Goal: Information Seeking & Learning: Learn about a topic

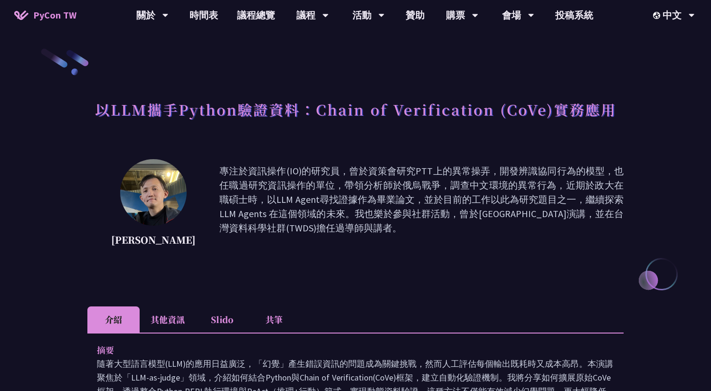
click at [357, 230] on p "專注於資訊操作(IO)的研究員，曾於資策會研究PTT上的異常操弄，開發辨識協同行為的模型，也任職過研究資訊操作的單位，帶領分析師於俄烏戰爭，調查中文環境的異常…" at bounding box center [421, 207] width 404 height 86
click at [393, 228] on p "專注於資訊操作(IO)的研究員，曾於資策會研究PTT上的異常操弄，開發辨識協同行為的模型，也任職過研究資訊操作的單位，帶領分析師於俄烏戰爭，調查中文環境的異常…" at bounding box center [421, 207] width 404 height 86
click at [159, 327] on li "其他資訊" at bounding box center [168, 319] width 56 height 26
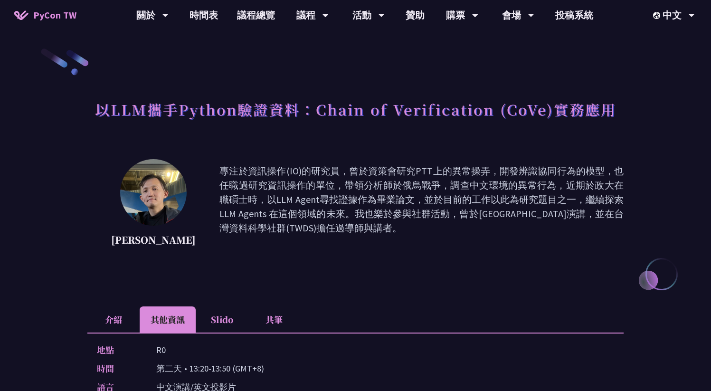
click at [225, 320] on li "Slido" at bounding box center [222, 319] width 52 height 26
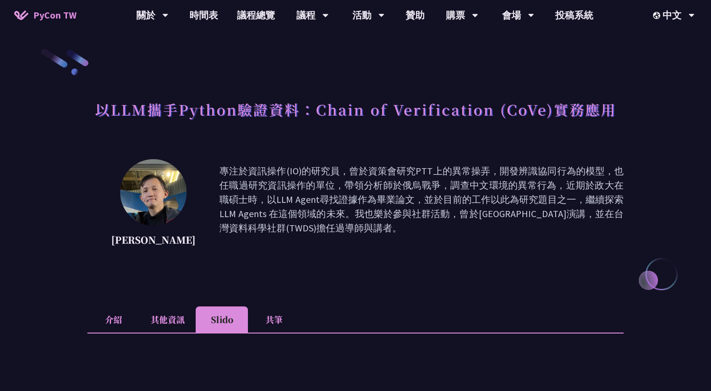
click at [177, 325] on li "其他資訊" at bounding box center [168, 319] width 56 height 26
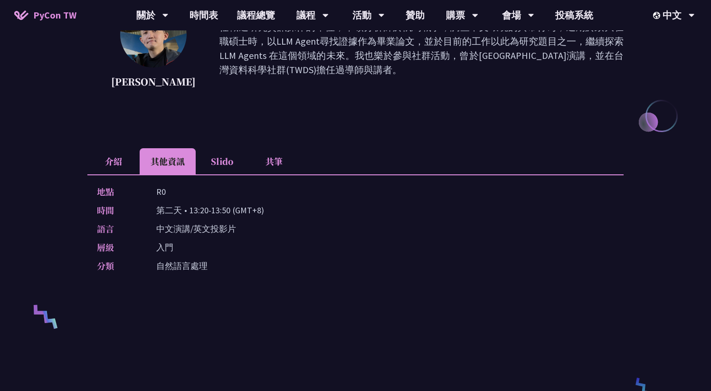
scroll to position [164, 0]
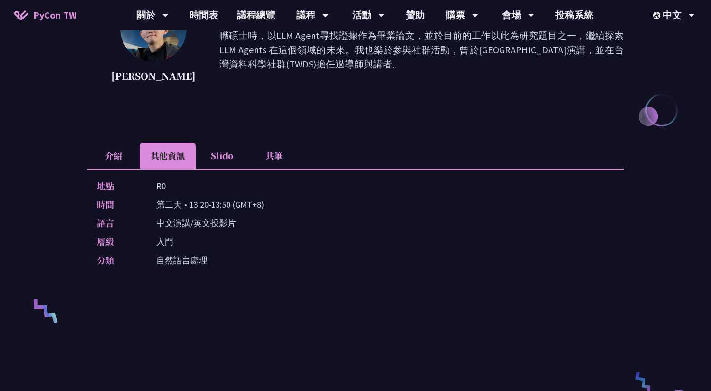
click at [249, 181] on div "地點 R0" at bounding box center [353, 186] width 513 height 14
drag, startPoint x: 260, startPoint y: 162, endPoint x: 269, endPoint y: 175, distance: 16.2
click at [268, 176] on div "介紹 其他資訊 Slido 共筆 摘要 隨著大型語言模型(LLM)的應用日益廣泛，「幻覺」產生錯誤資訊的問題成為關鍵挑戰，然而人工評估每個輸出既耗時又成本高昂…" at bounding box center [355, 212] width 536 height 139
click at [272, 162] on li "共筆" at bounding box center [274, 156] width 52 height 26
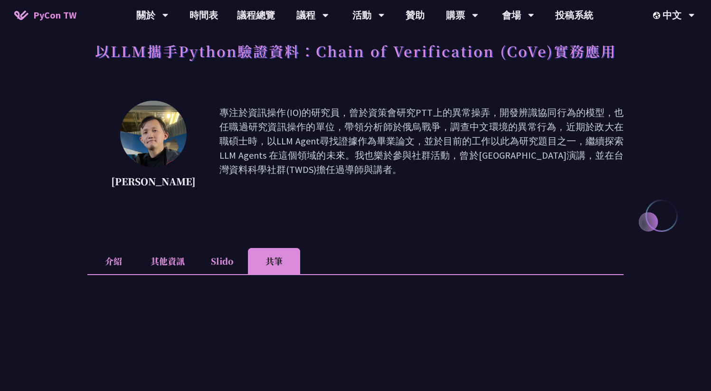
scroll to position [0, 0]
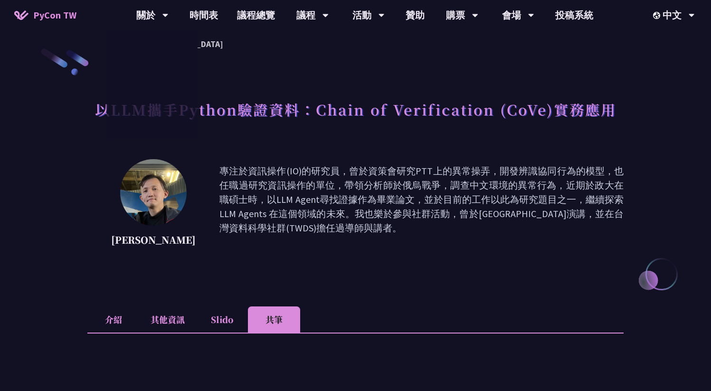
click at [61, 10] on span "PyCon TW" at bounding box center [54, 15] width 43 height 14
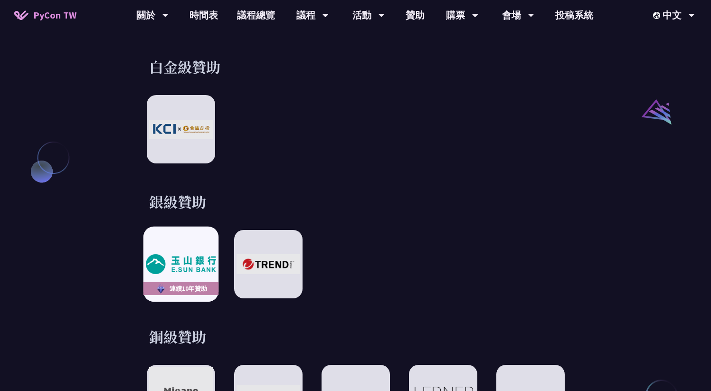
scroll to position [1096, 0]
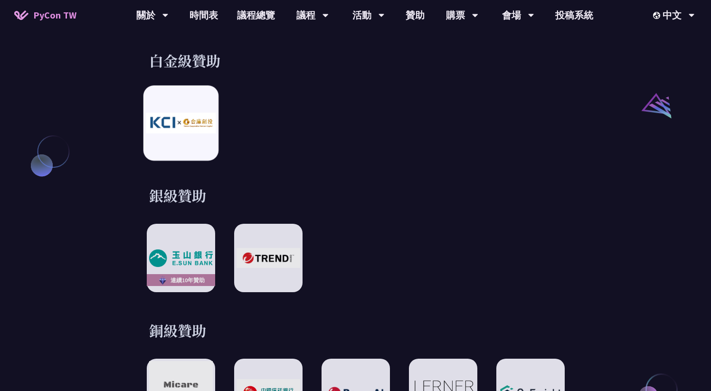
click at [167, 120] on img at bounding box center [181, 123] width 70 height 20
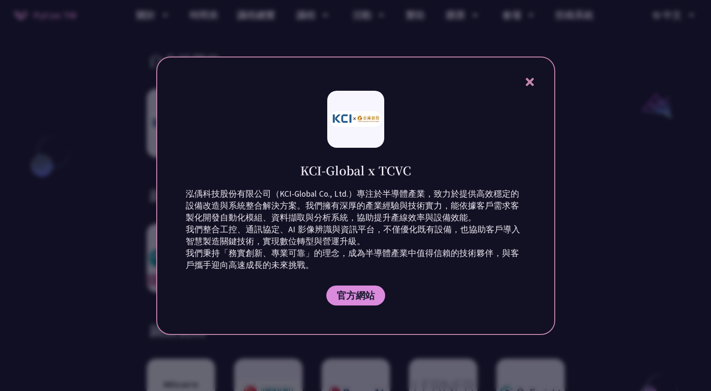
click at [539, 83] on div "KCI-Global x TCVC 泓偊科技股份有限公司（KCI-Global Co., Ltd.）專注於半導體產業，致力於提供高效穩定的設備改造與系統整合解…" at bounding box center [355, 196] width 399 height 278
click at [535, 84] on icon at bounding box center [530, 82] width 12 height 12
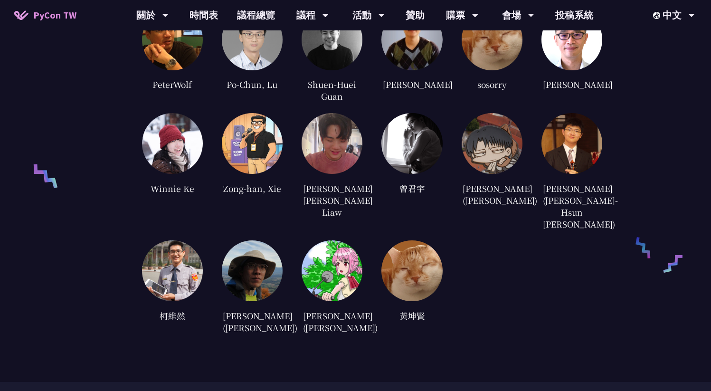
scroll to position [2759, 0]
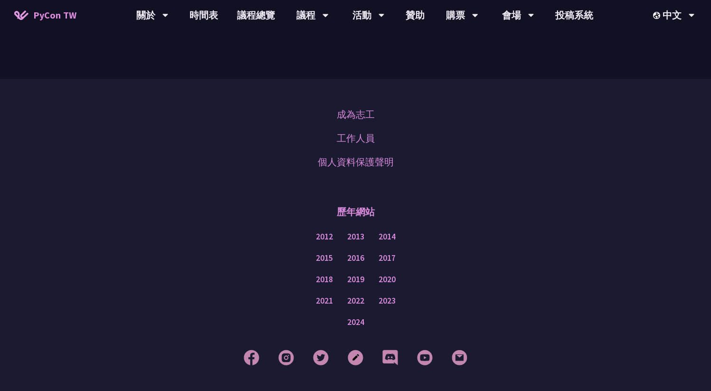
click at [552, 269] on div "2018 2019 2020" at bounding box center [356, 279] width 664 height 21
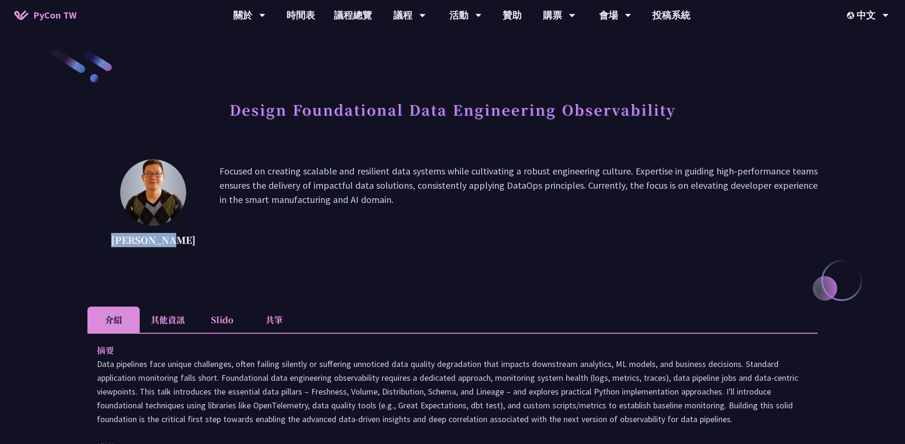
drag, startPoint x: 181, startPoint y: 238, endPoint x: 108, endPoint y: 236, distance: 72.7
click at [108, 236] on div "Shuhsi Lin Focused on creating scalable and resilient data systems while cultiv…" at bounding box center [452, 206] width 730 height 95
copy p "Shuhsi Lin"
click at [441, 225] on p "Focused on creating scalable and resilient data systems while cultivating a rob…" at bounding box center [518, 207] width 598 height 86
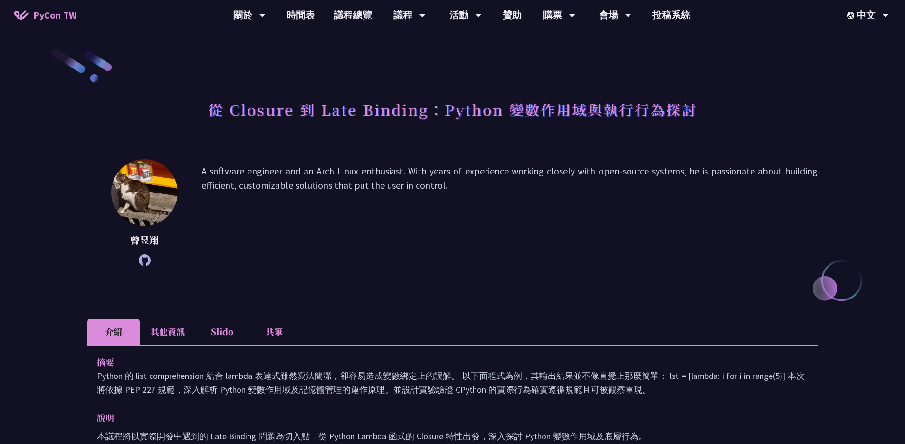
click at [260, 332] on li "共筆" at bounding box center [274, 331] width 52 height 26
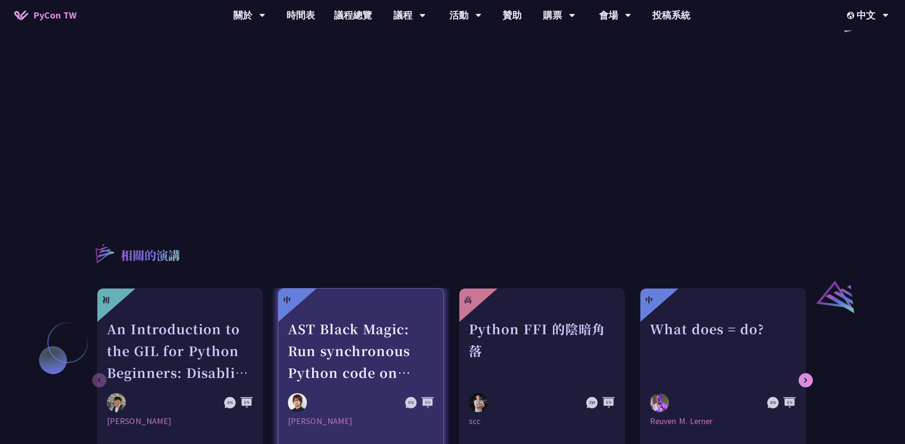
scroll to position [373, 0]
